Goal: Information Seeking & Learning: Learn about a topic

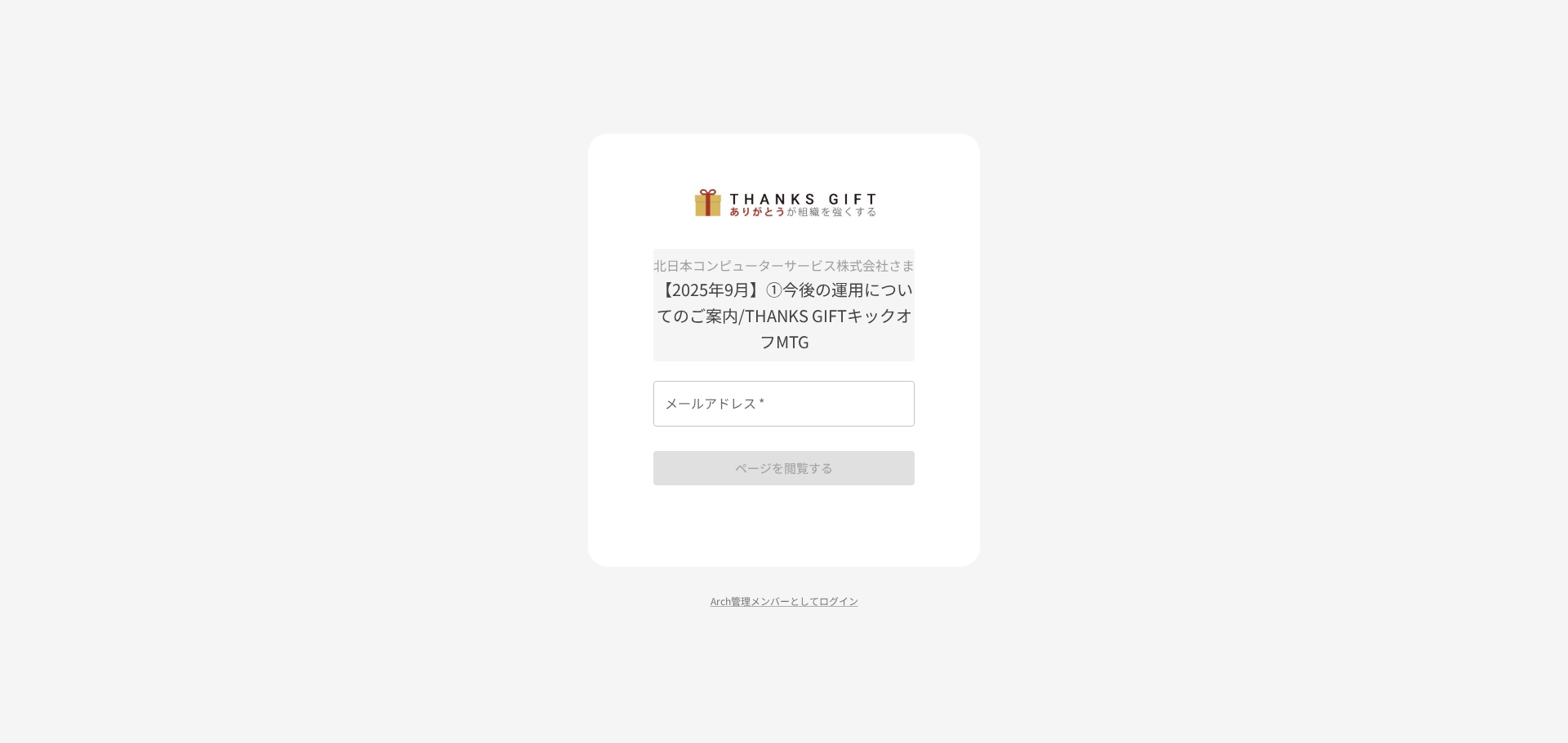
click at [867, 419] on input "メールアドレス   *" at bounding box center [784, 404] width 262 height 46
type input "**********"
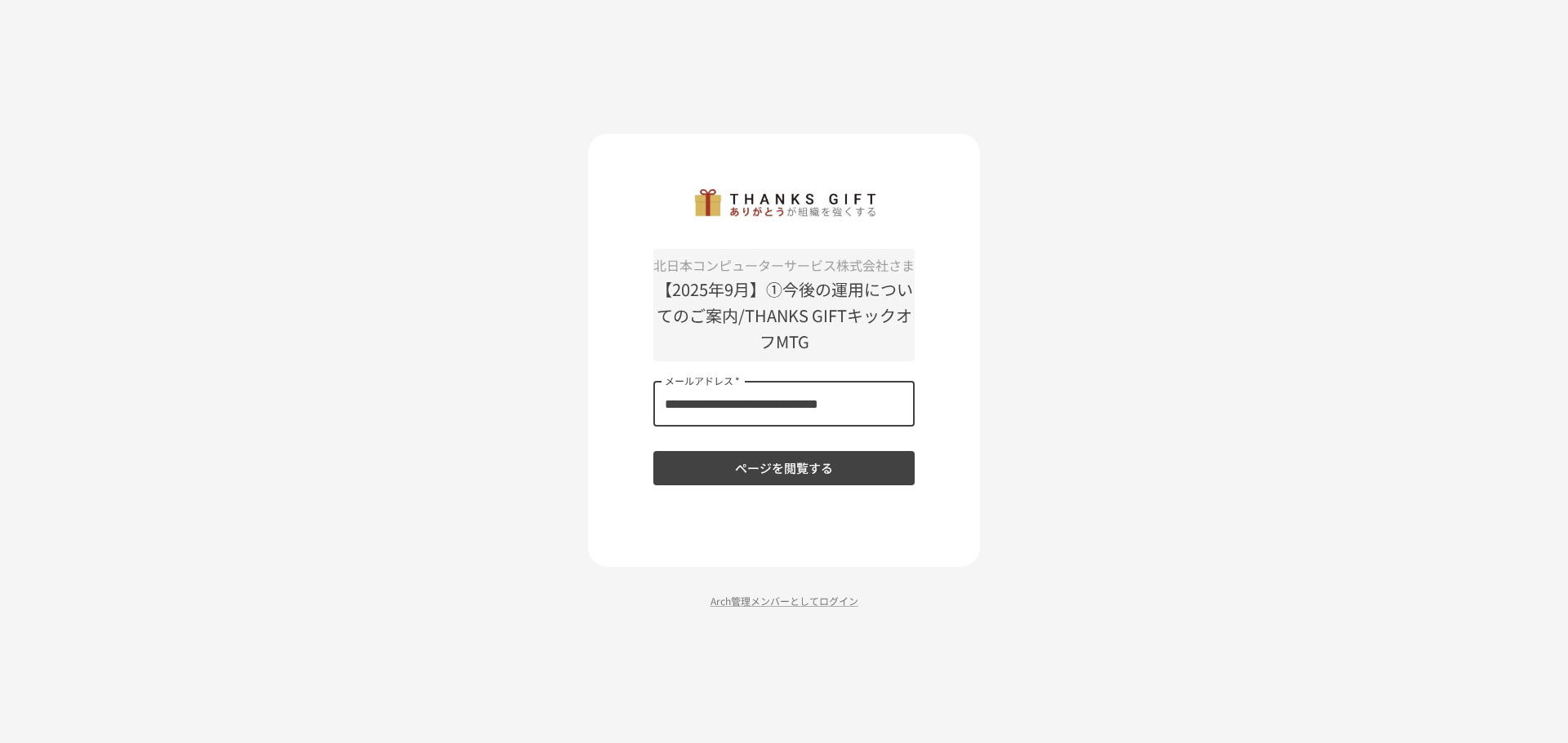
click at [873, 465] on button "ページを閲覧する" at bounding box center [784, 468] width 262 height 34
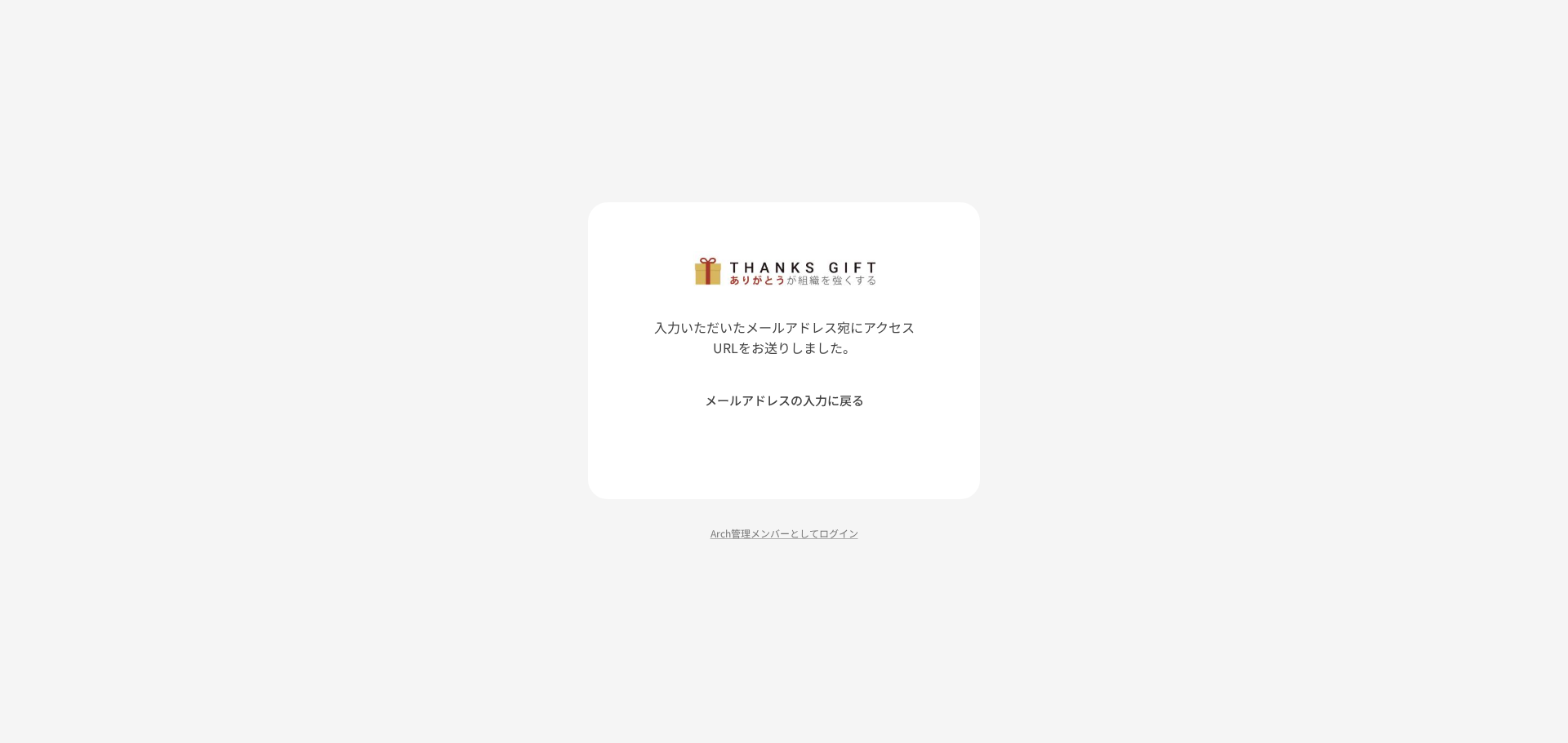
drag, startPoint x: 959, startPoint y: 573, endPoint x: 967, endPoint y: 586, distance: 15.3
click at [959, 574] on div "入力いただいたメールアドレス宛にアクセスURLをお送りしました。 メールアドレスの入力に戻る Arch管理メンバーとしてログイン" at bounding box center [784, 371] width 1568 height 743
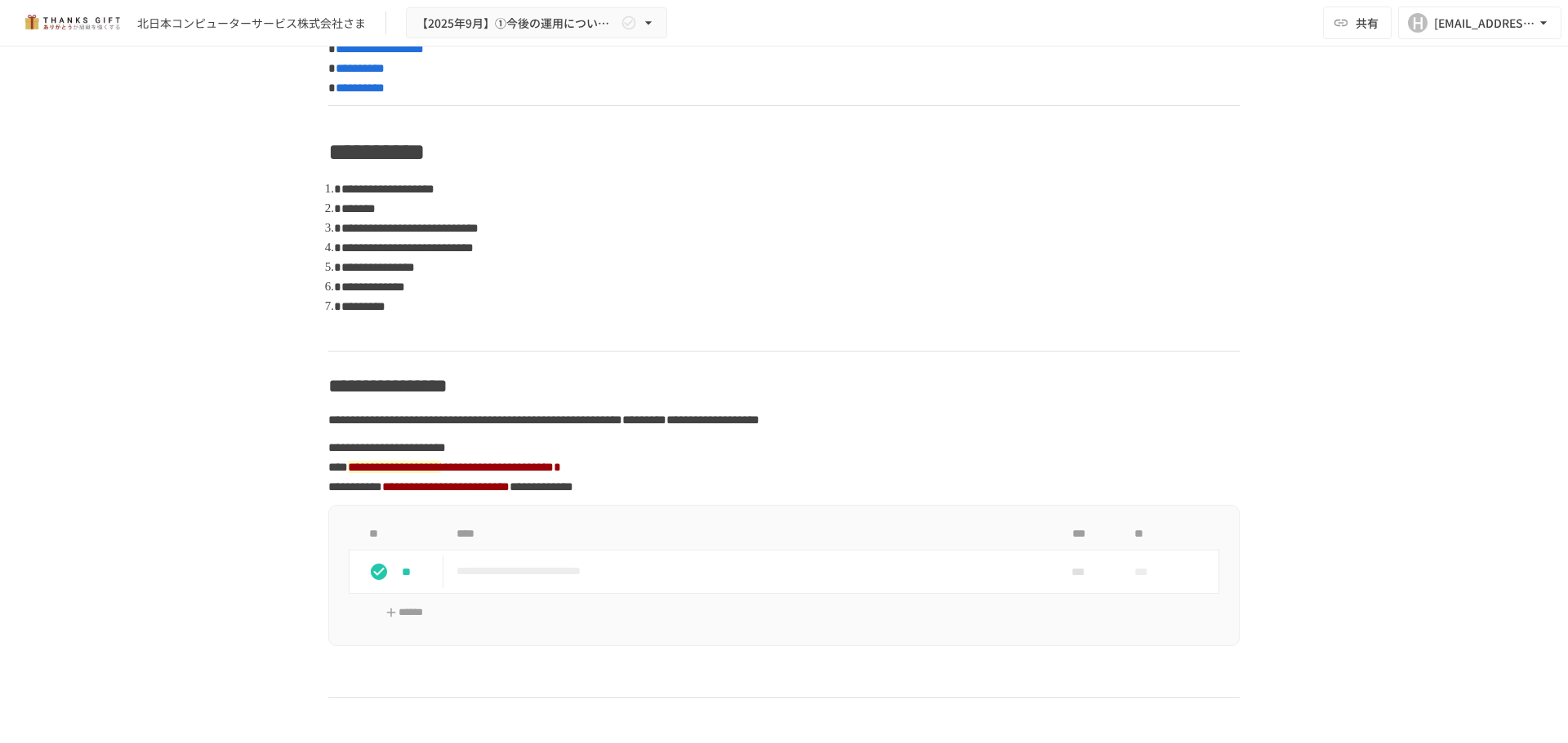
scroll to position [980, 0]
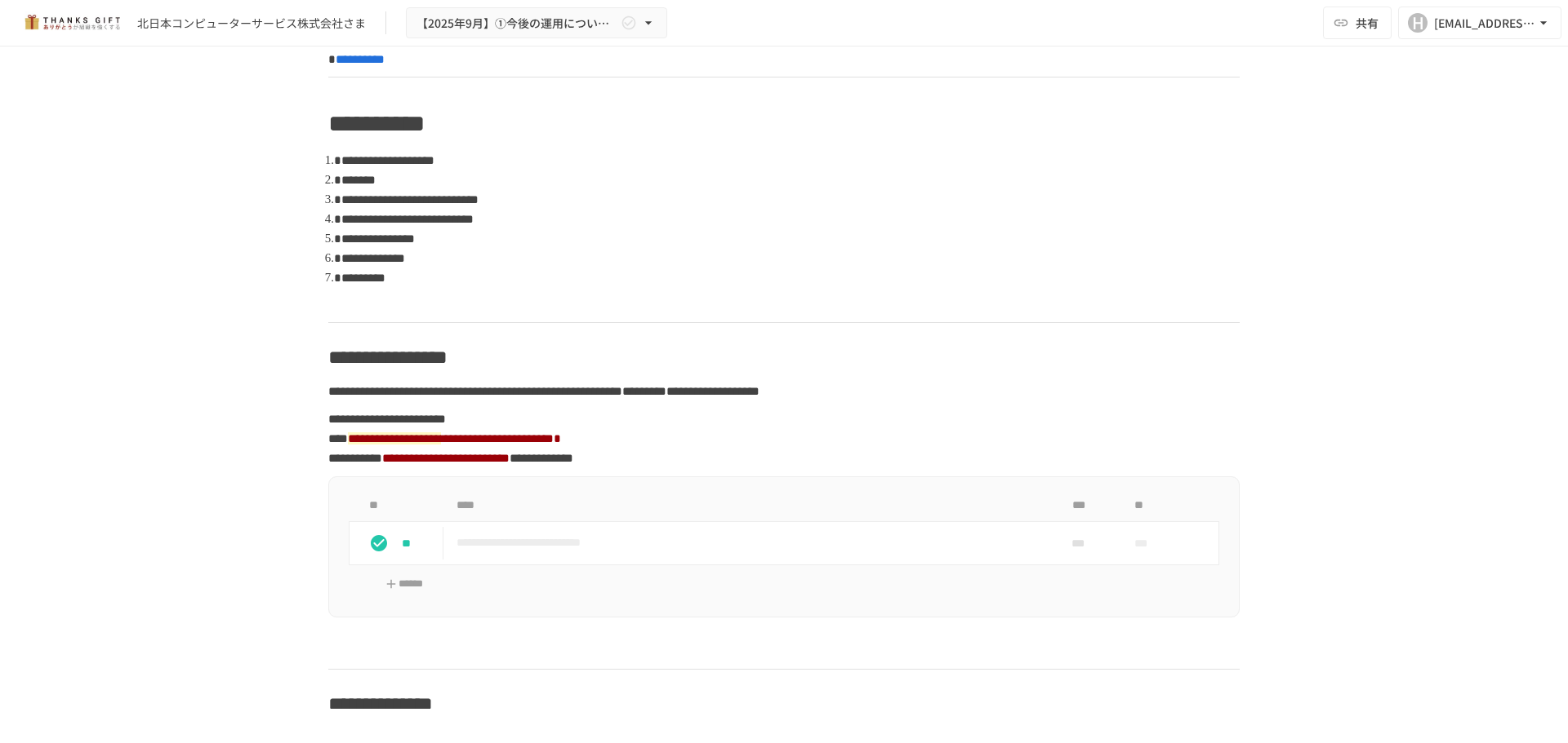
click at [441, 445] on strong "**********" at bounding box center [394, 438] width 93 height 12
click at [424, 445] on strong "**********" at bounding box center [394, 438] width 93 height 12
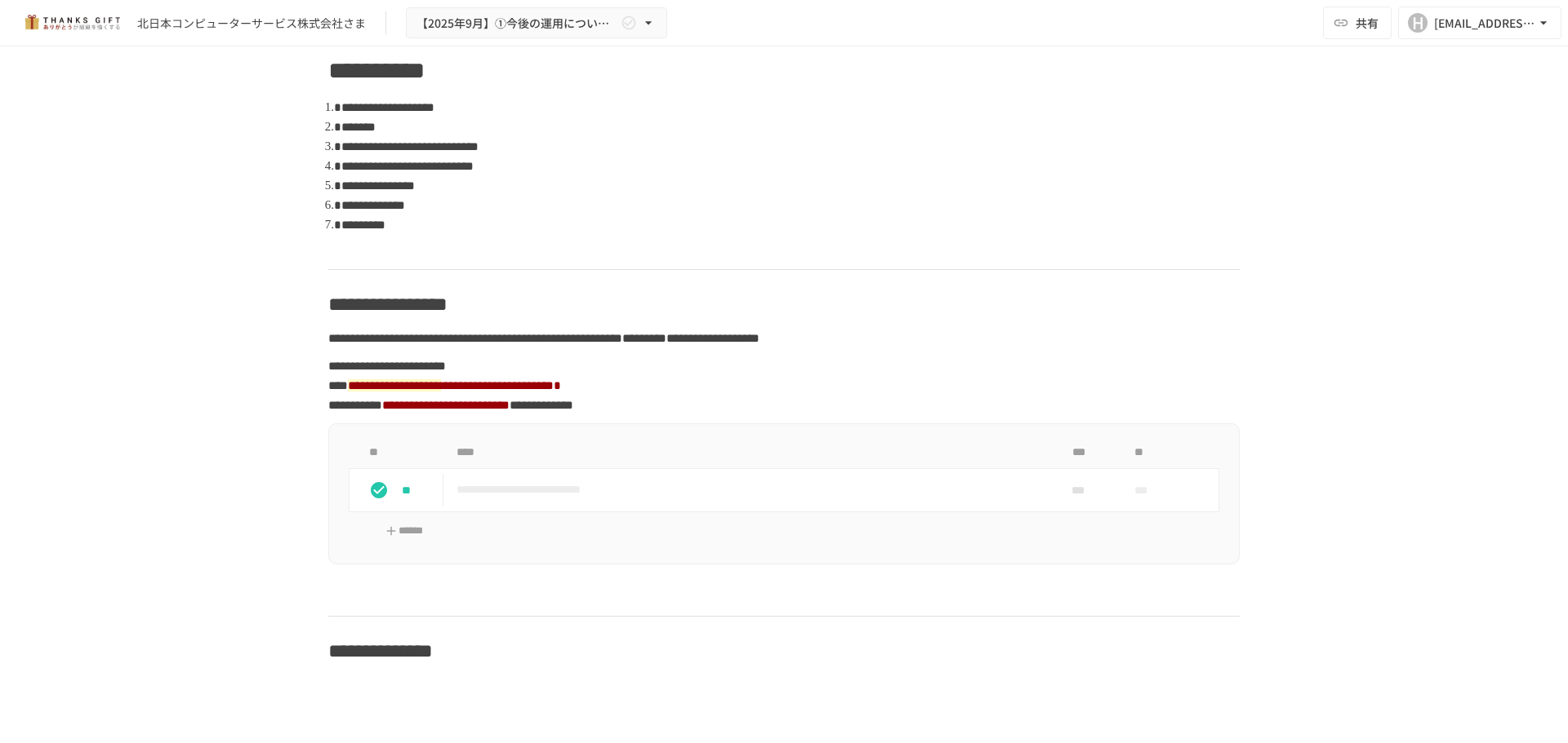
scroll to position [1061, 0]
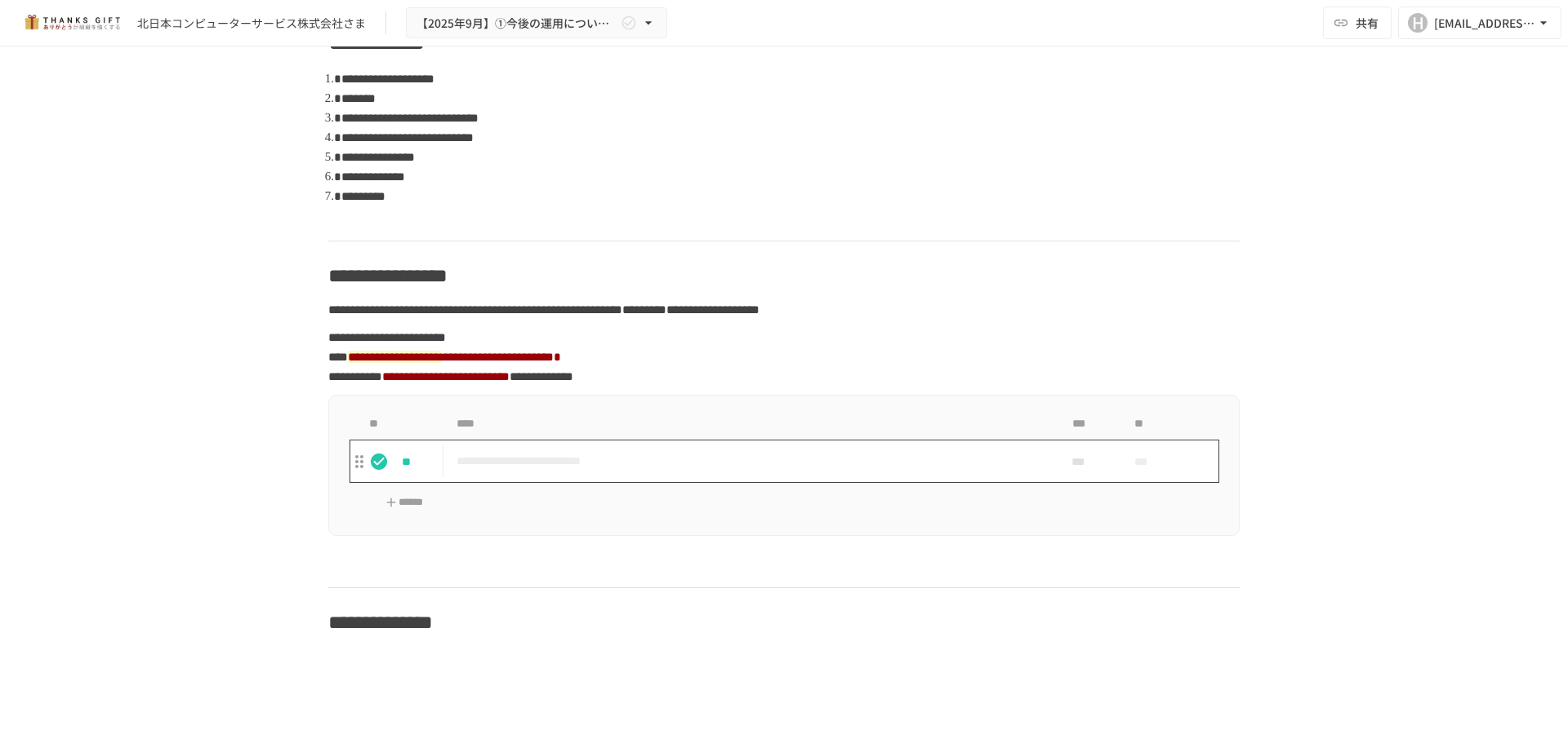
click at [671, 471] on p "**********" at bounding box center [749, 461] width 586 height 20
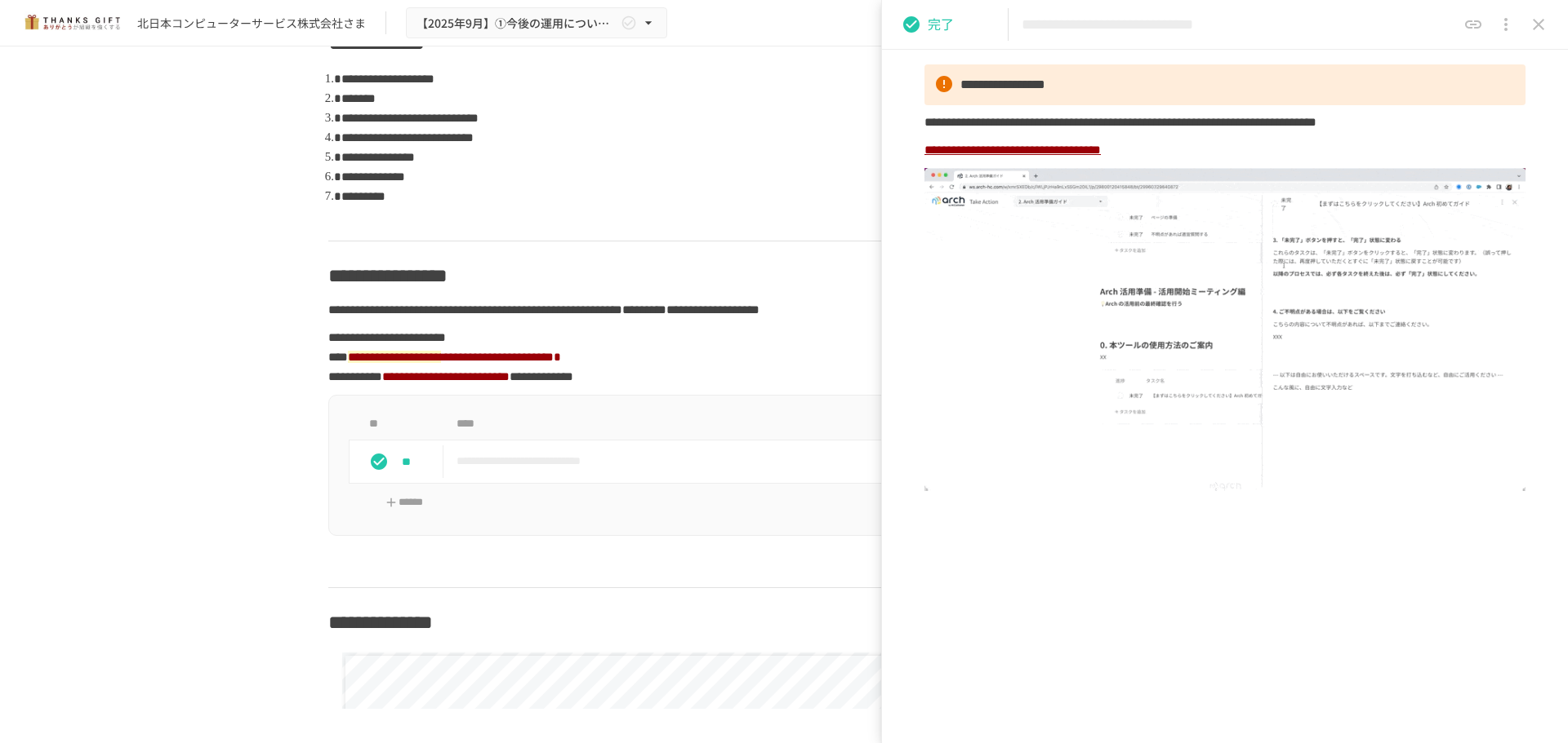
scroll to position [1213, 0]
click at [1539, 18] on icon "close drawer" at bounding box center [1538, 24] width 19 height 19
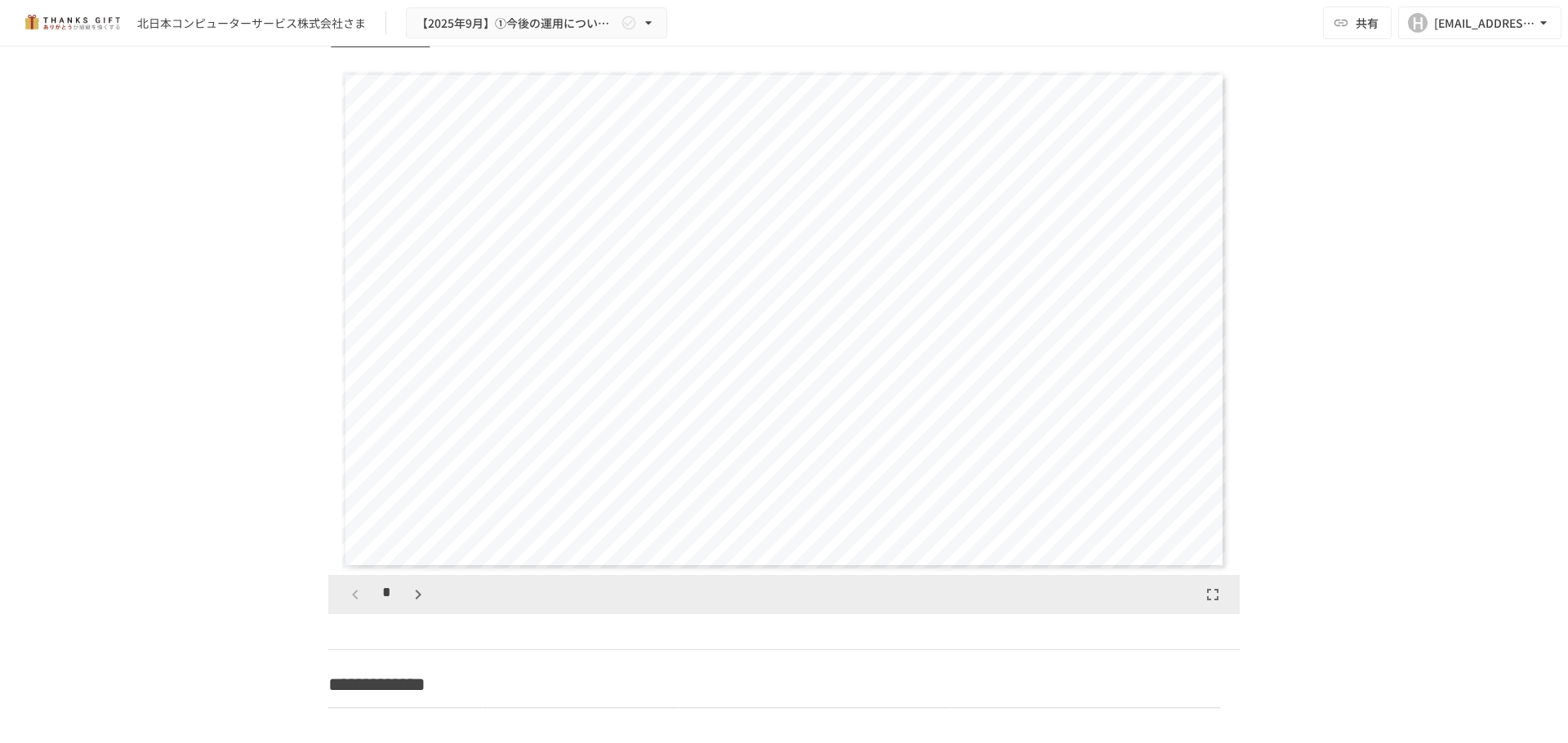
scroll to position [1632, 0]
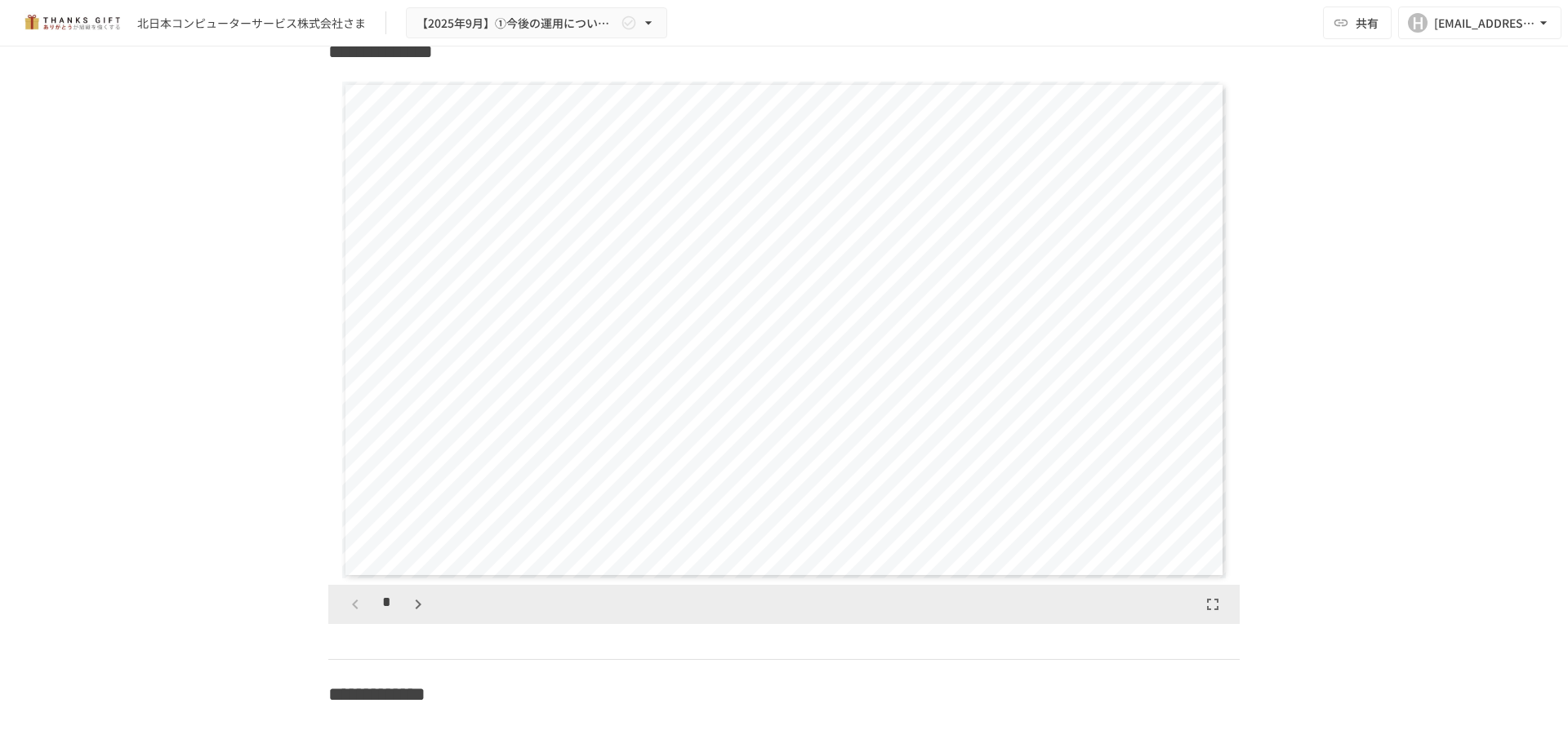
click at [418, 614] on icon "button" at bounding box center [417, 604] width 19 height 19
click at [413, 614] on icon "button" at bounding box center [417, 604] width 19 height 19
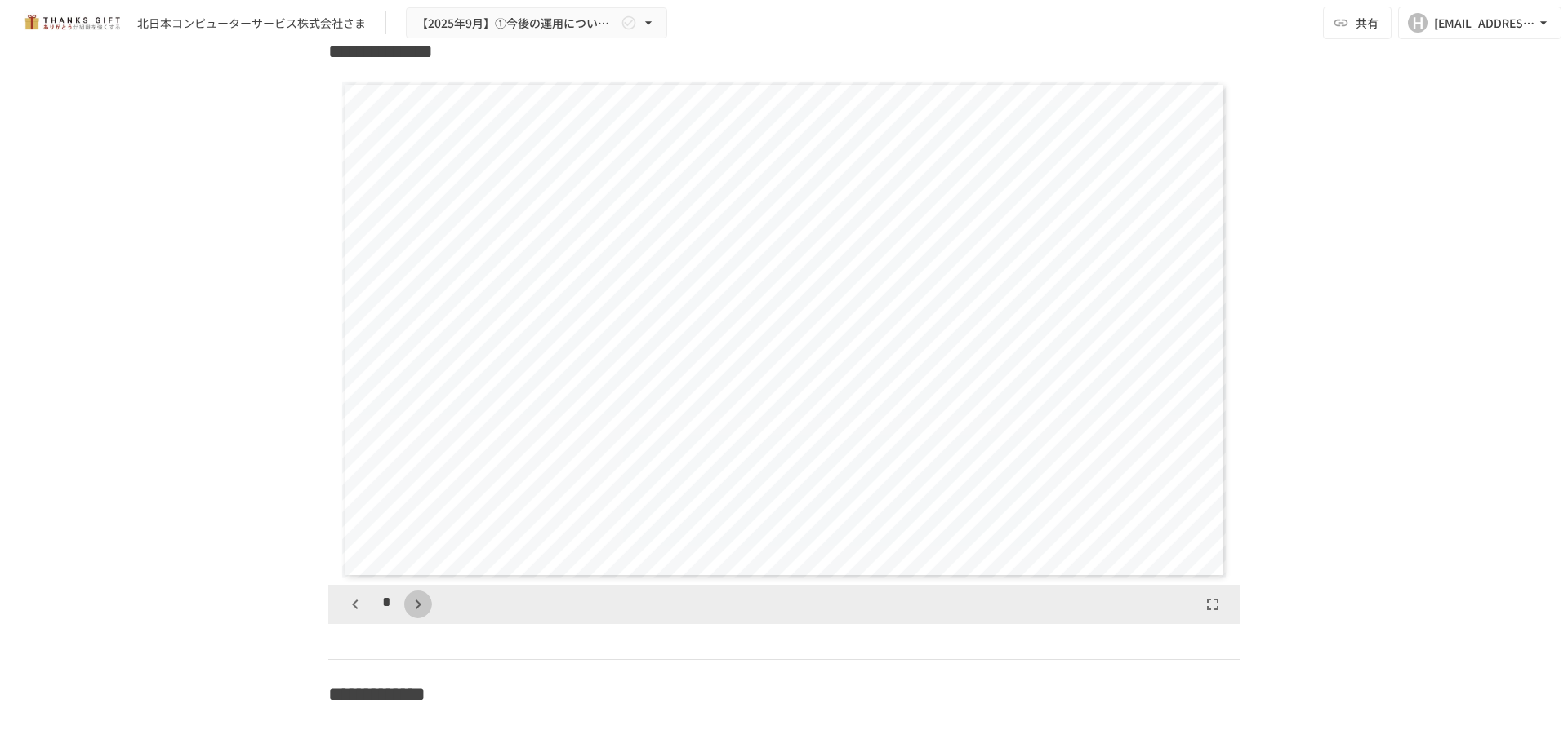
click at [413, 614] on icon "button" at bounding box center [417, 604] width 19 height 19
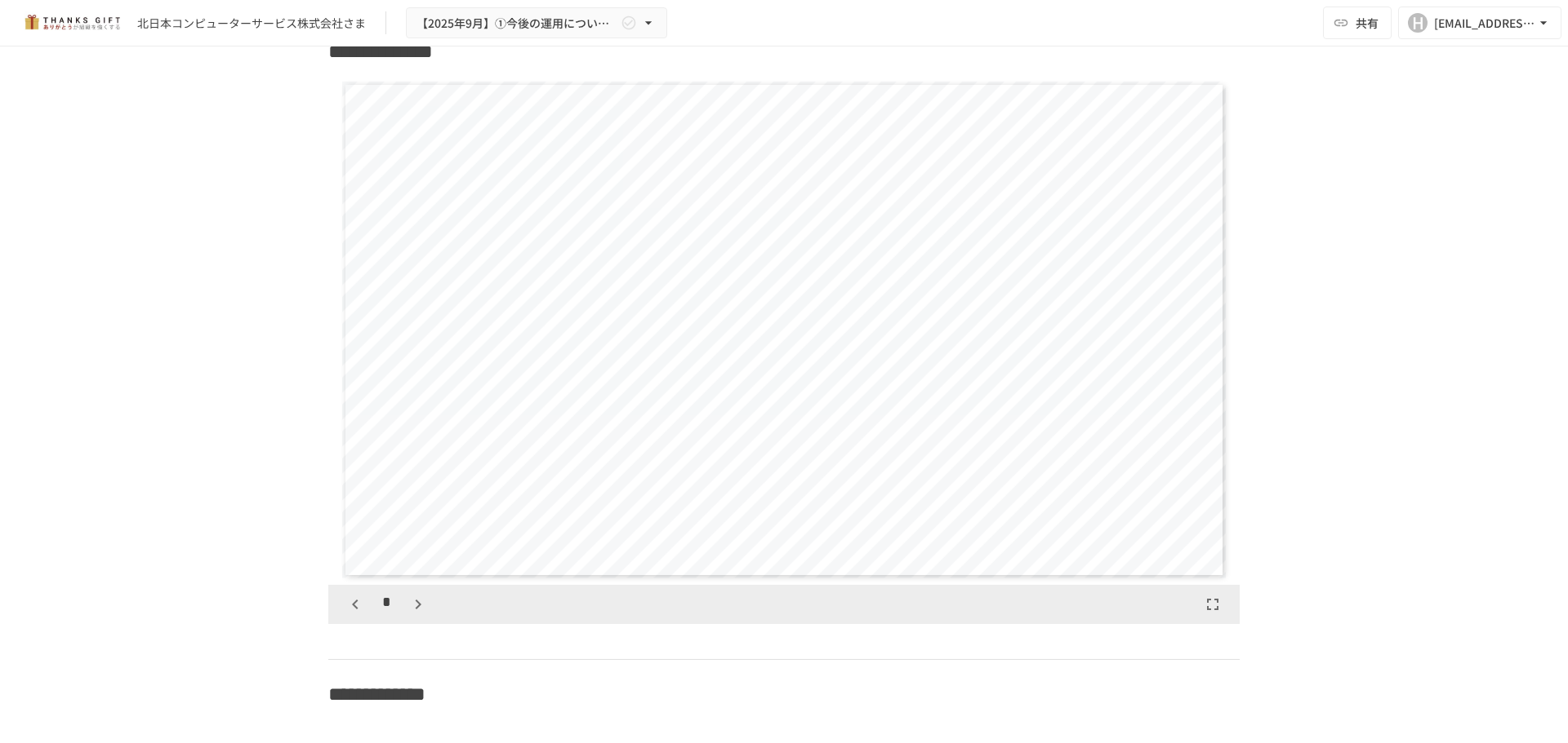
click at [413, 614] on icon "button" at bounding box center [417, 604] width 19 height 19
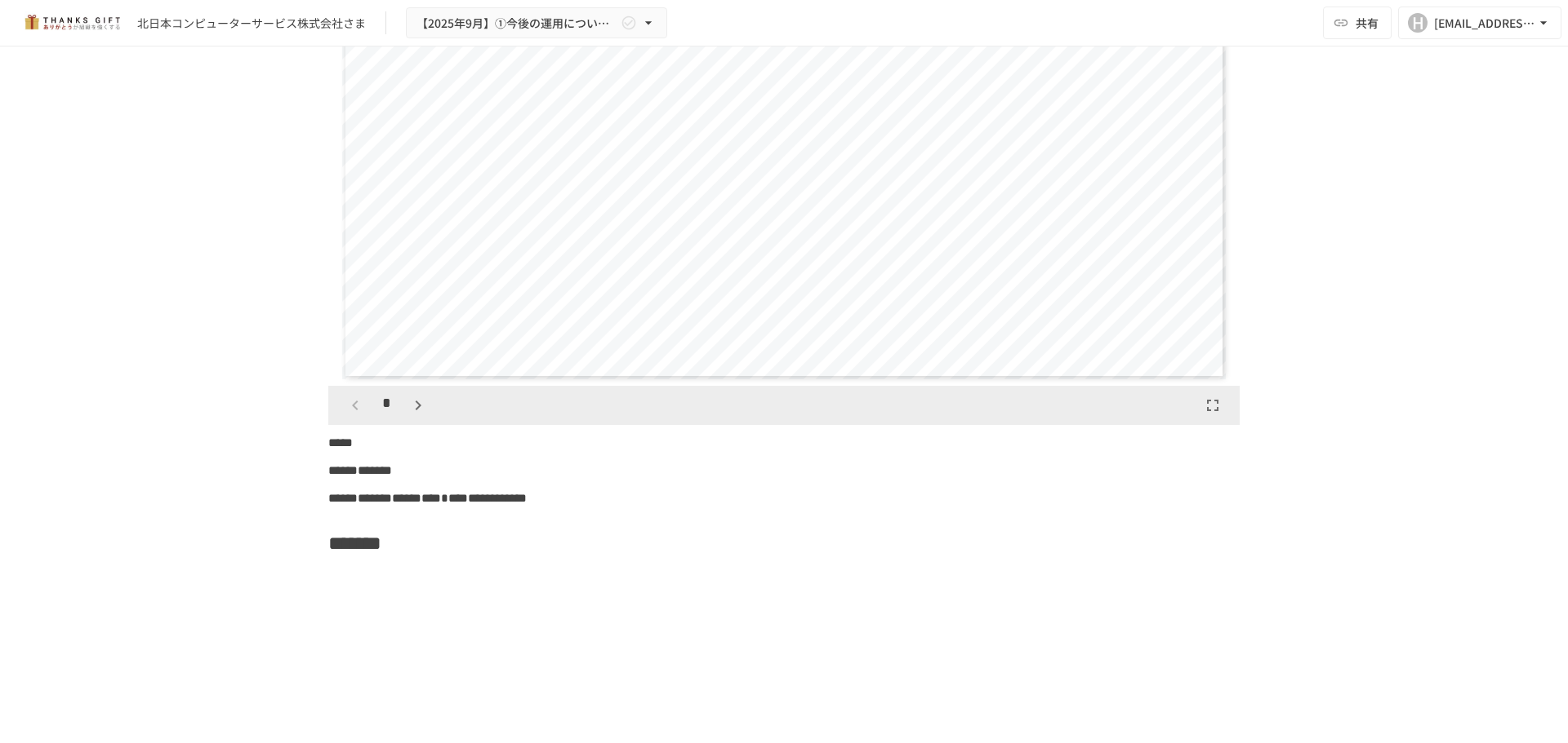
scroll to position [7181, 0]
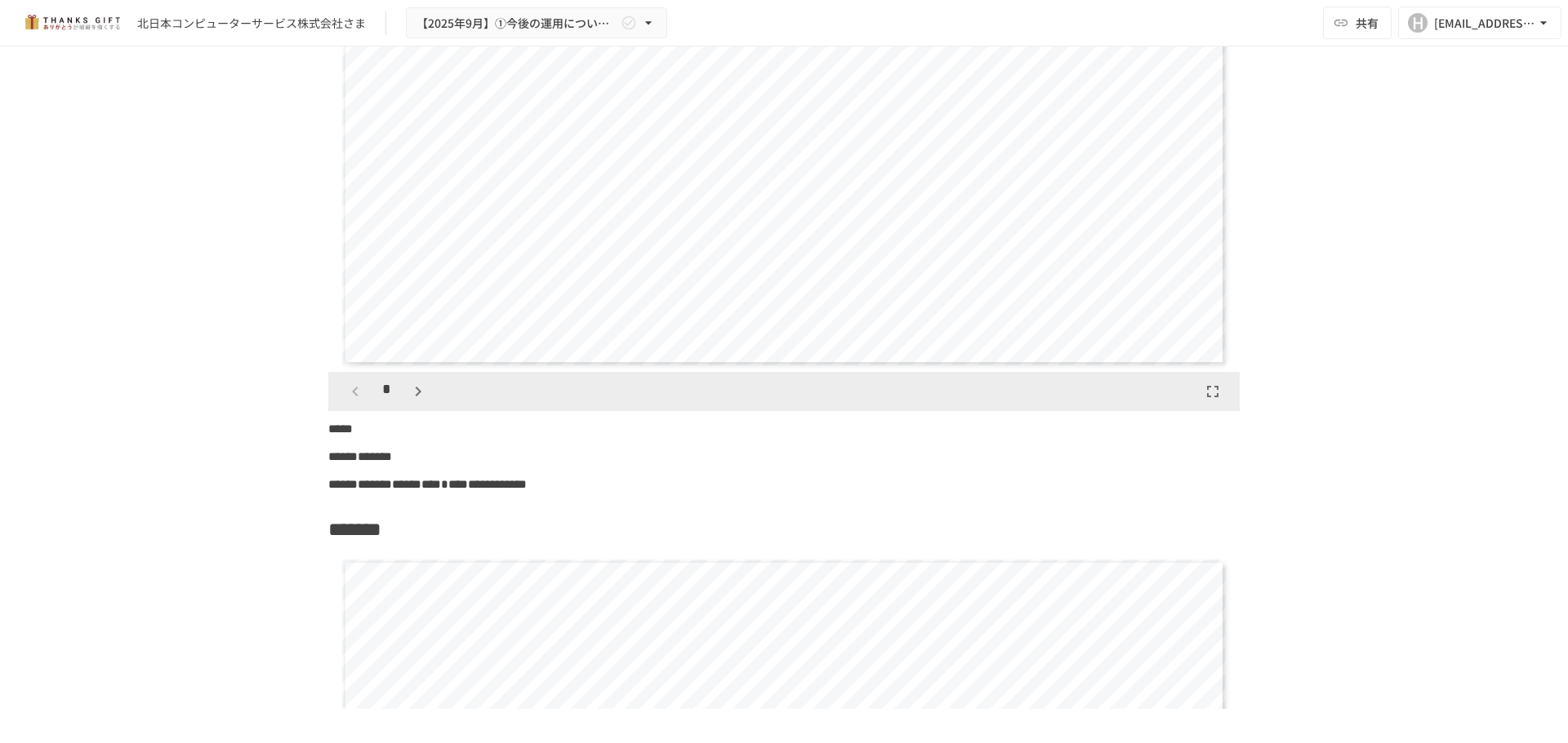
click at [409, 401] on icon "button" at bounding box center [417, 391] width 19 height 19
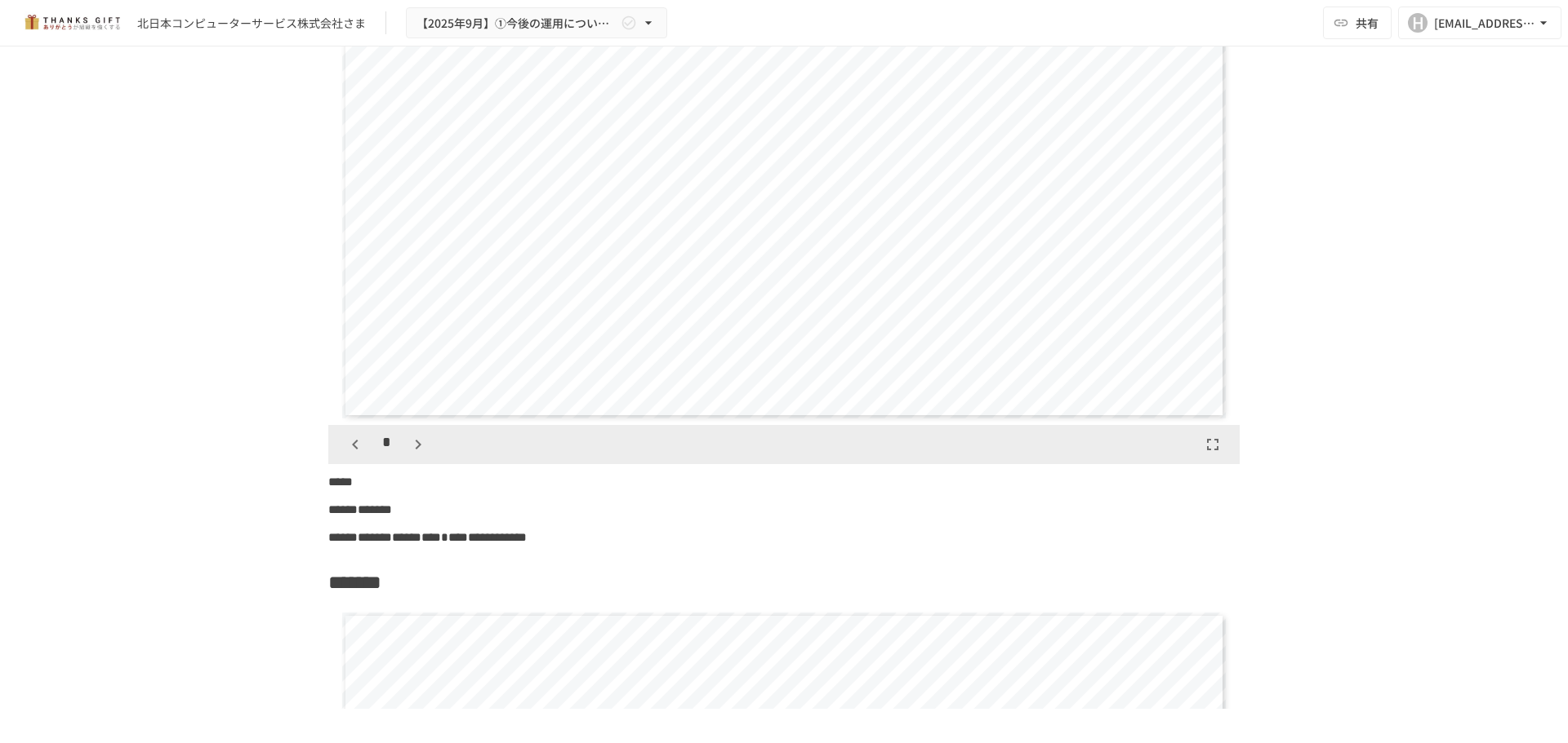
scroll to position [7099, 0]
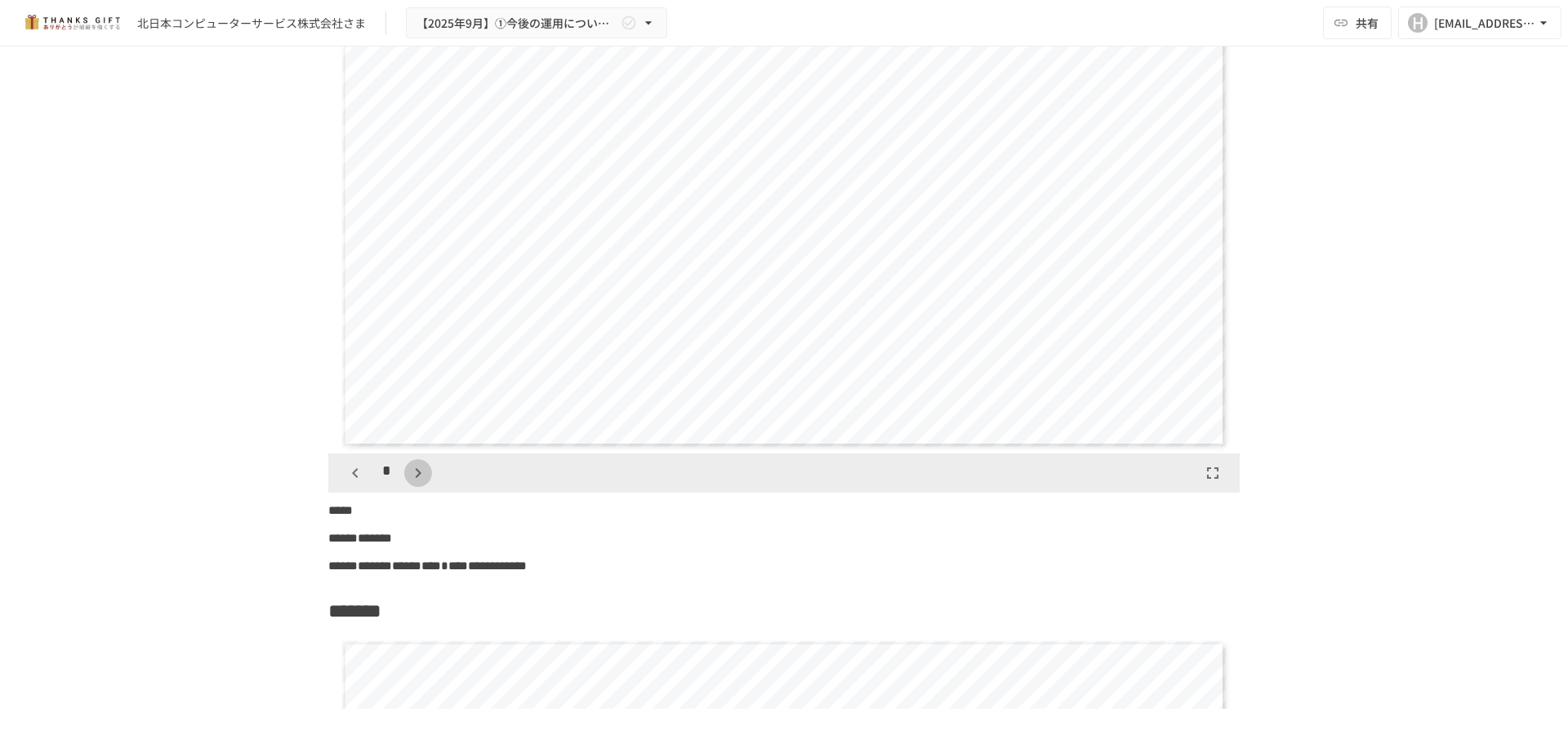
click at [404, 487] on button "button" at bounding box center [418, 473] width 28 height 28
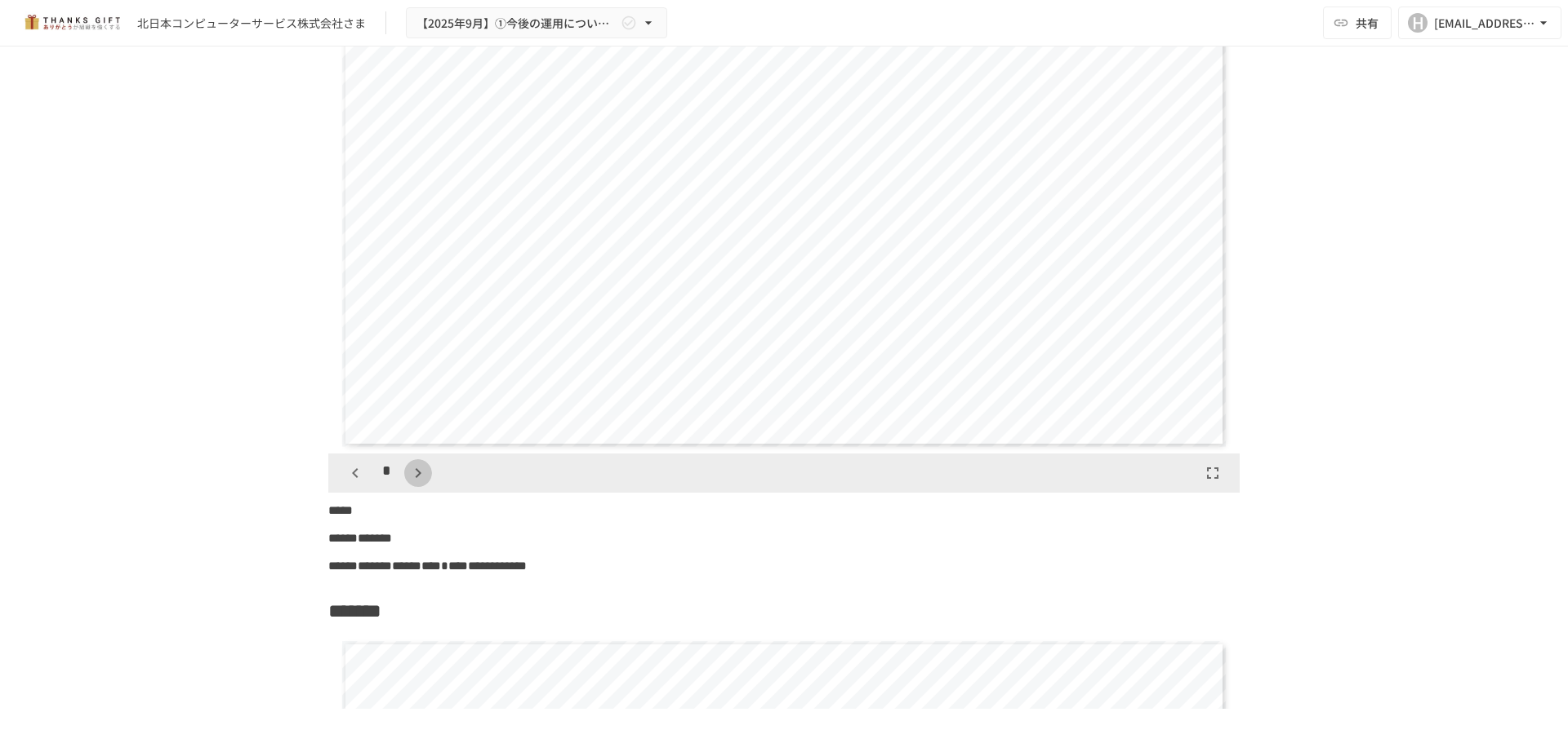
scroll to position [2550, 0]
click at [399, 487] on div "*" at bounding box center [387, 473] width 90 height 28
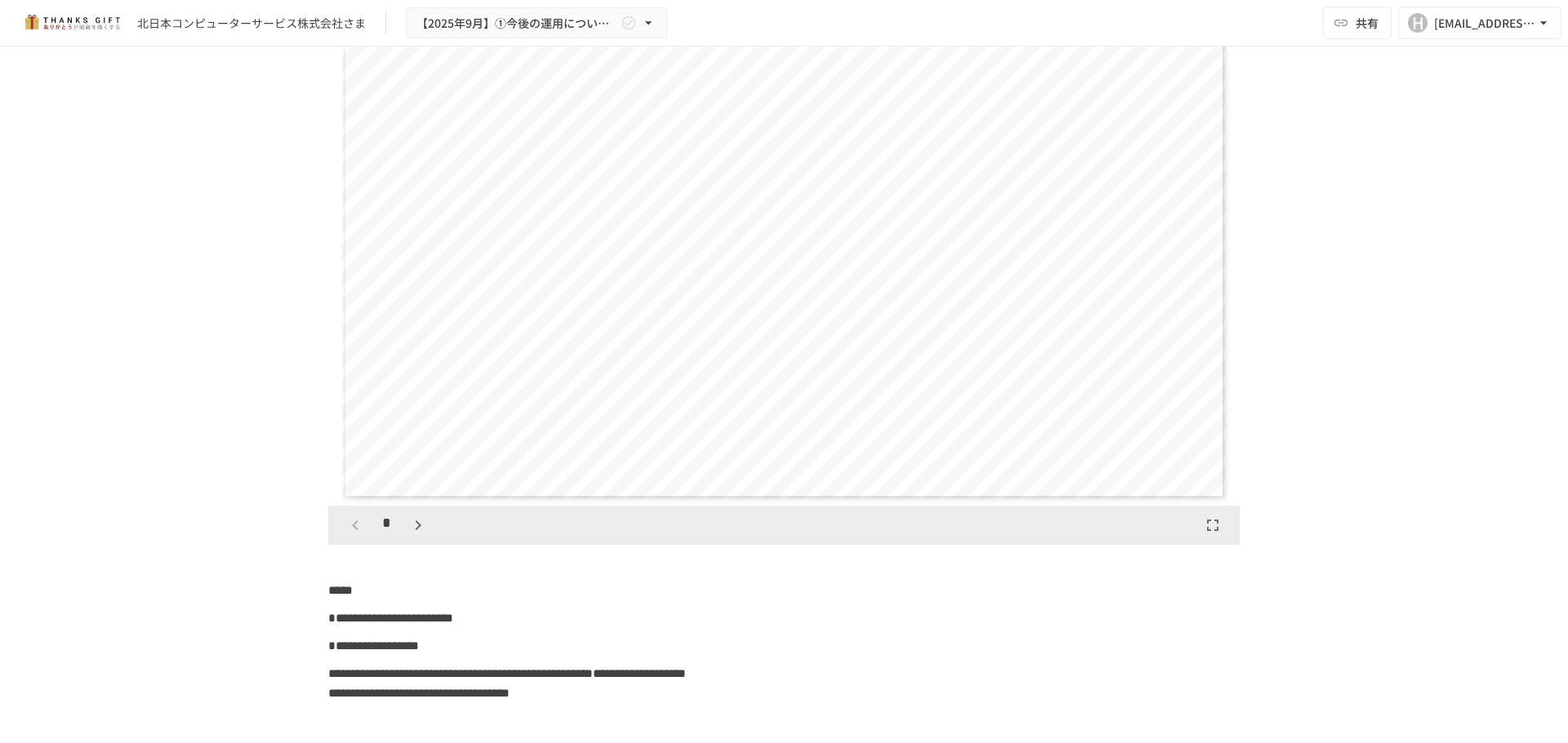
scroll to position [7752, 0]
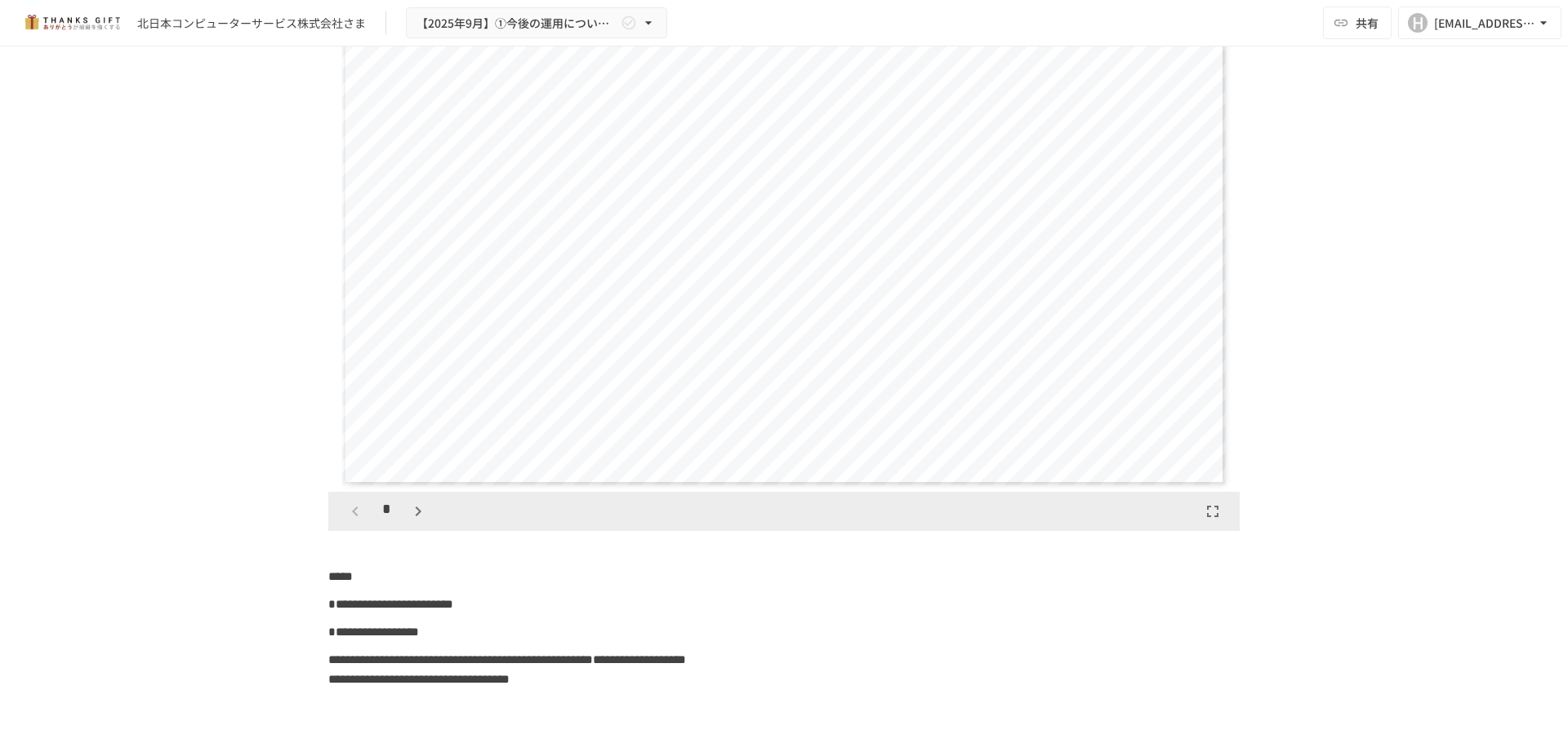
click at [408, 521] on icon "button" at bounding box center [417, 511] width 19 height 19
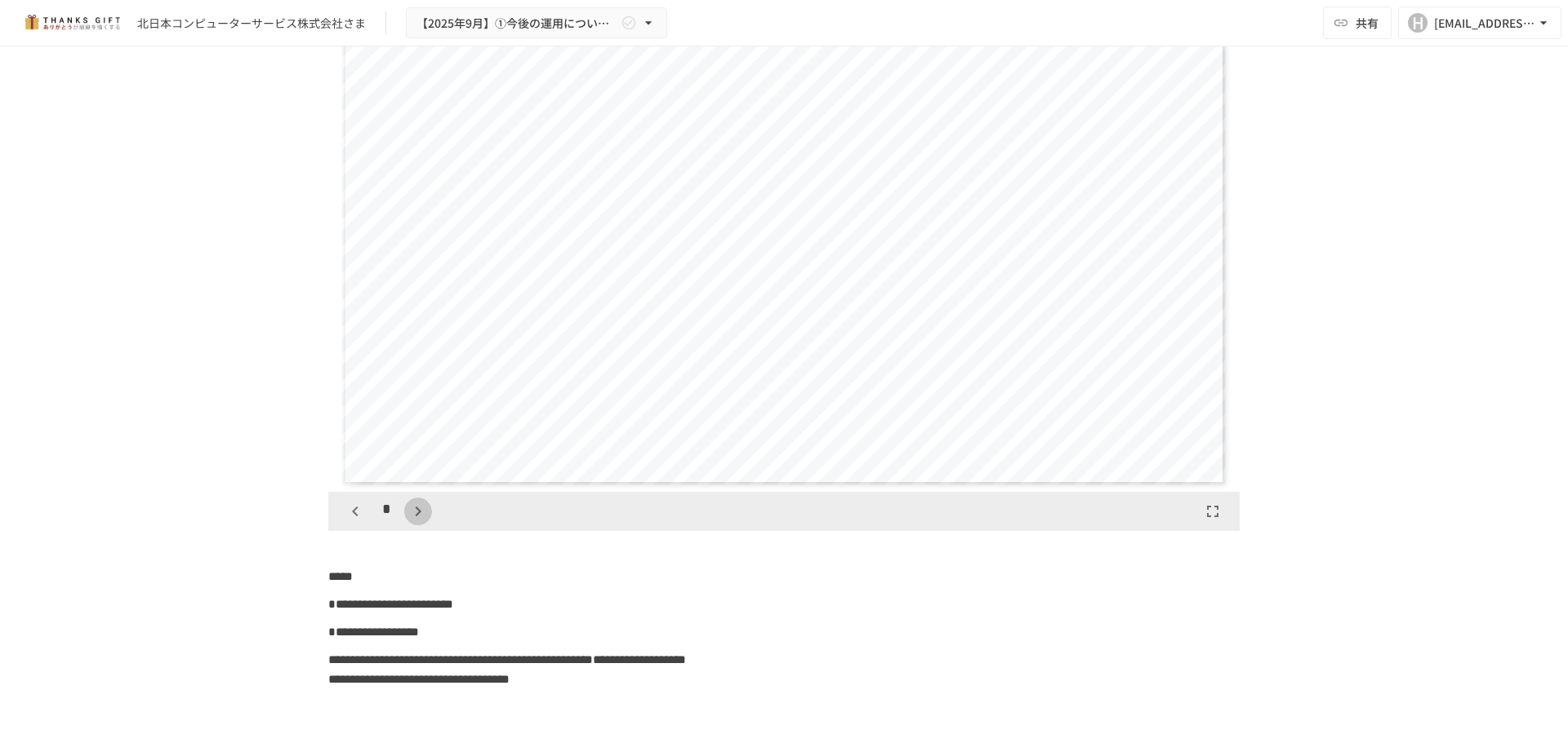
click at [408, 521] on icon "button" at bounding box center [417, 511] width 19 height 19
click at [402, 526] on div "*" at bounding box center [387, 512] width 90 height 28
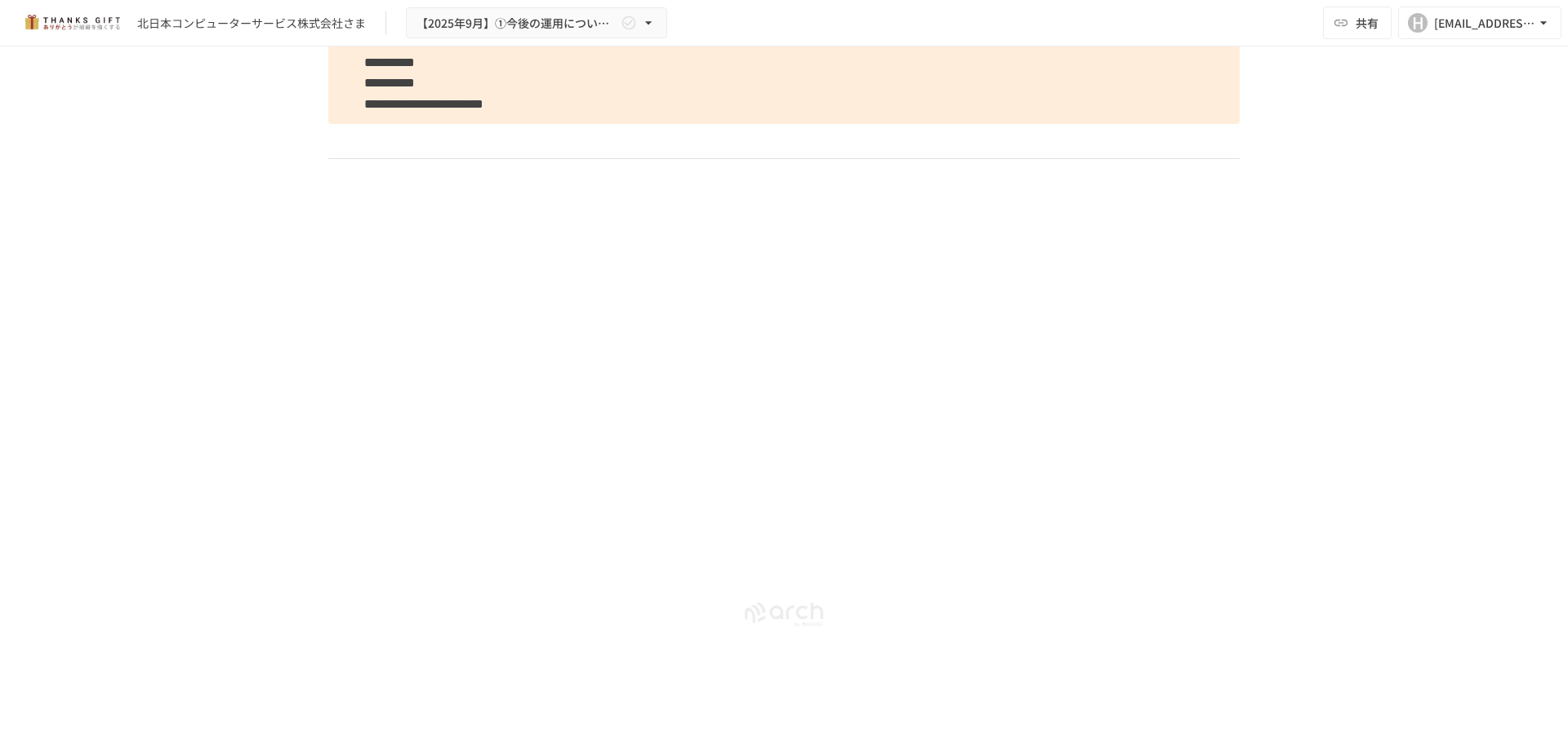
scroll to position [10466, 0]
